Goal: Transaction & Acquisition: Book appointment/travel/reservation

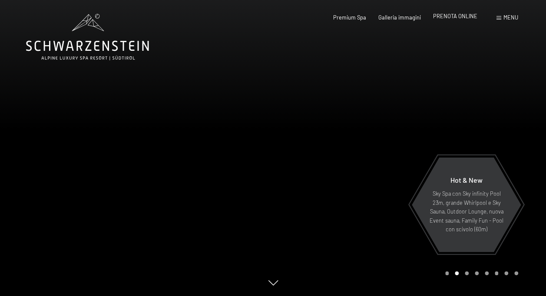
click at [460, 17] on span "PRENOTA ONLINE" at bounding box center [455, 16] width 44 height 7
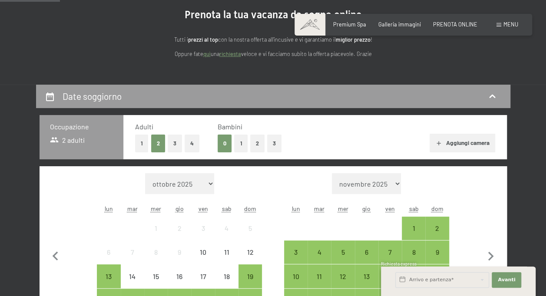
click at [253, 146] on button "2" at bounding box center [257, 144] width 14 height 18
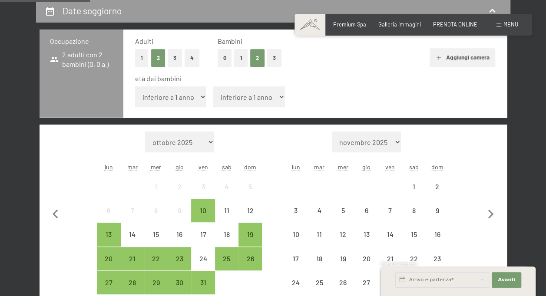
scroll to position [174, 0]
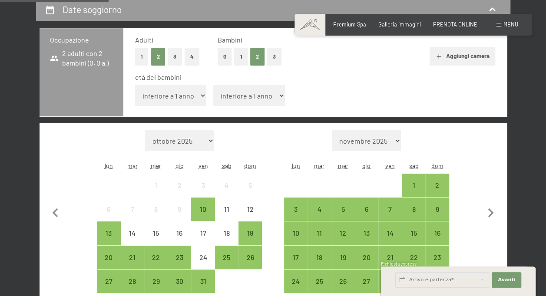
click at [190, 93] on select "inferiore a 1 anno 1 anno 2 anni 3 anni 4 anni 5 anni 6 anni 7 anni 8 anni 9 an…" at bounding box center [171, 95] width 72 height 21
select select "7"
click at [135, 85] on select "inferiore a 1 anno 1 anno 2 anni 3 anni 4 anni 5 anni 6 anni 7 anni 8 anni 9 an…" at bounding box center [171, 95] width 72 height 21
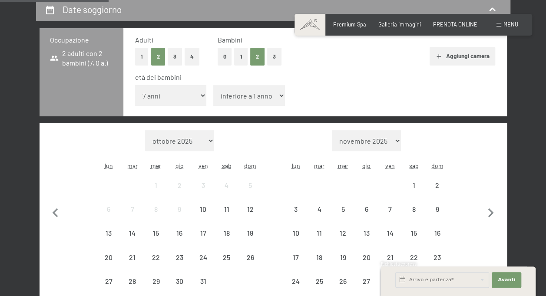
click at [268, 98] on select "inferiore a 1 anno 1 anno 2 anni 3 anni 4 anni 5 anni 6 anni 7 anni 8 anni 9 an…" at bounding box center [249, 95] width 72 height 21
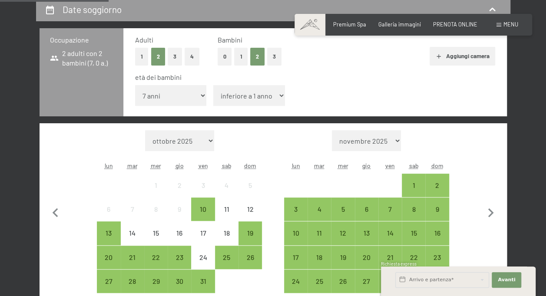
select select "12"
click at [213, 85] on select "inferiore a 1 anno 1 anno 2 anni 3 anni 4 anni 5 anni 6 anni 7 anni 8 anni 9 an…" at bounding box center [249, 95] width 72 height 21
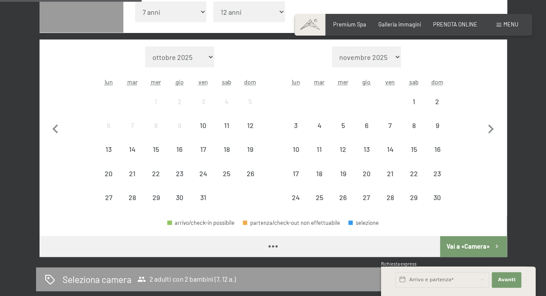
scroll to position [261, 0]
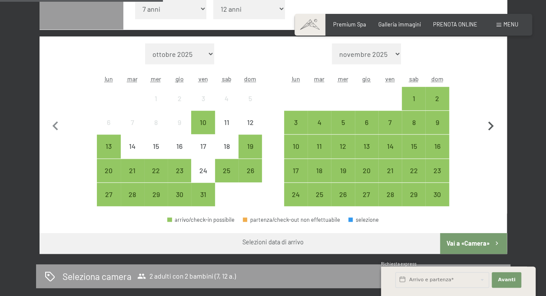
click at [492, 128] on icon "button" at bounding box center [491, 126] width 18 height 18
select select "2025-11-01"
select select "2025-12-01"
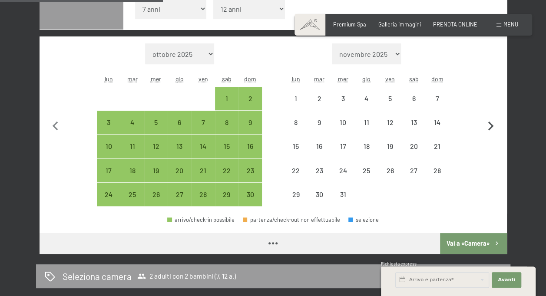
select select "2025-11-01"
select select "2025-12-01"
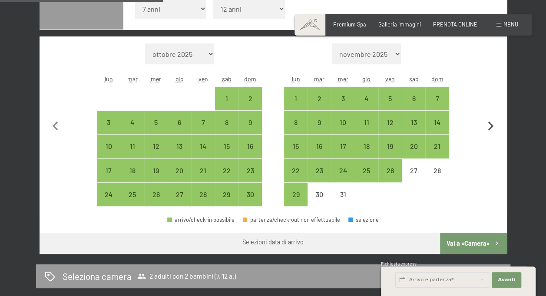
click at [490, 127] on icon "button" at bounding box center [491, 126] width 6 height 9
select select "2025-12-01"
select select "2026-01-01"
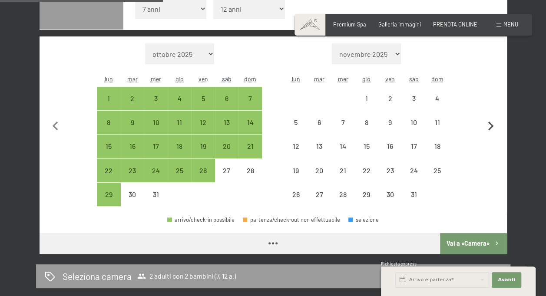
select select "2025-12-01"
select select "2026-01-01"
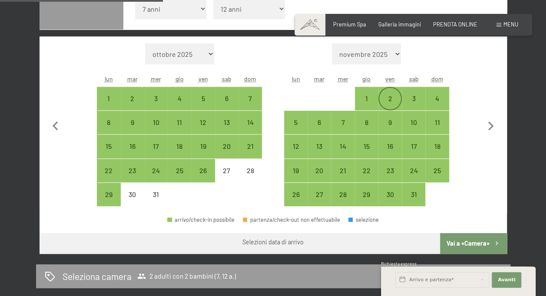
click at [386, 97] on div "2" at bounding box center [390, 106] width 22 height 22
select select "2025-12-01"
select select "2026-01-01"
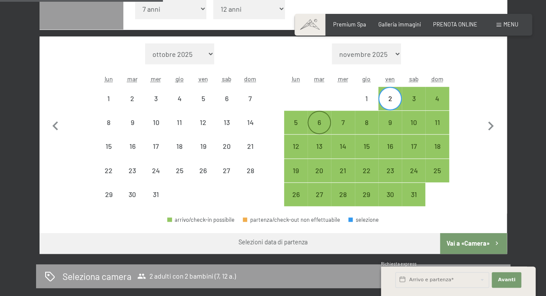
click at [312, 129] on div "6" at bounding box center [319, 130] width 22 height 22
select select "2025-12-01"
select select "2026-01-01"
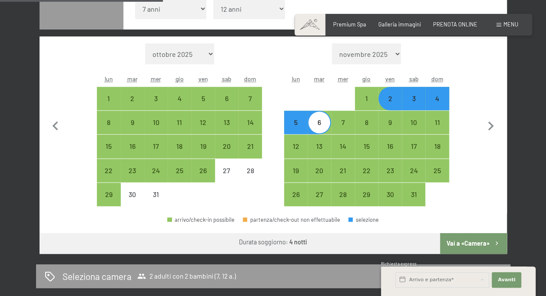
click at [458, 242] on button "Vai a «Camera»" at bounding box center [473, 243] width 66 height 21
select select "2025-12-01"
select select "2026-01-01"
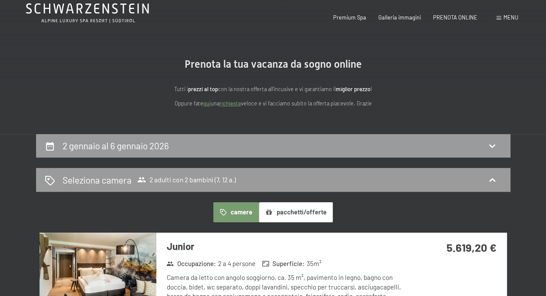
scroll to position [0, 0]
